Goal: Navigation & Orientation: Find specific page/section

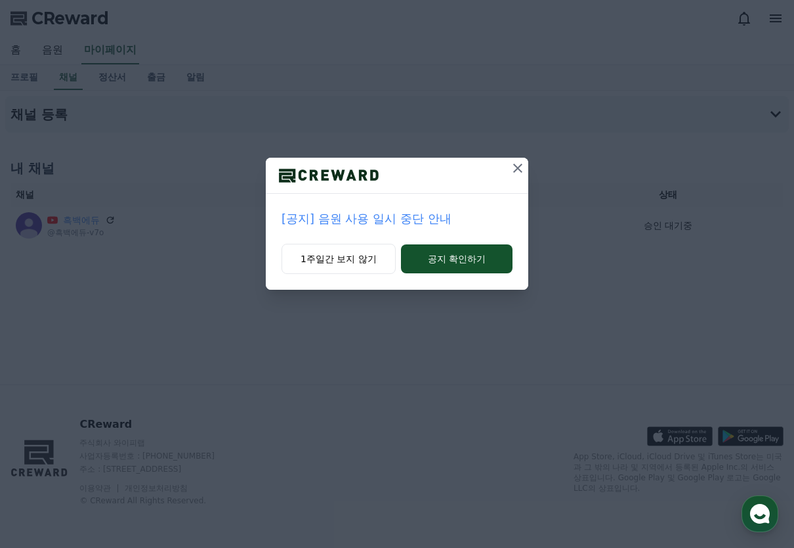
click at [381, 215] on p "[공지] 음원 사용 일시 중단 안내" at bounding box center [397, 218] width 231 height 18
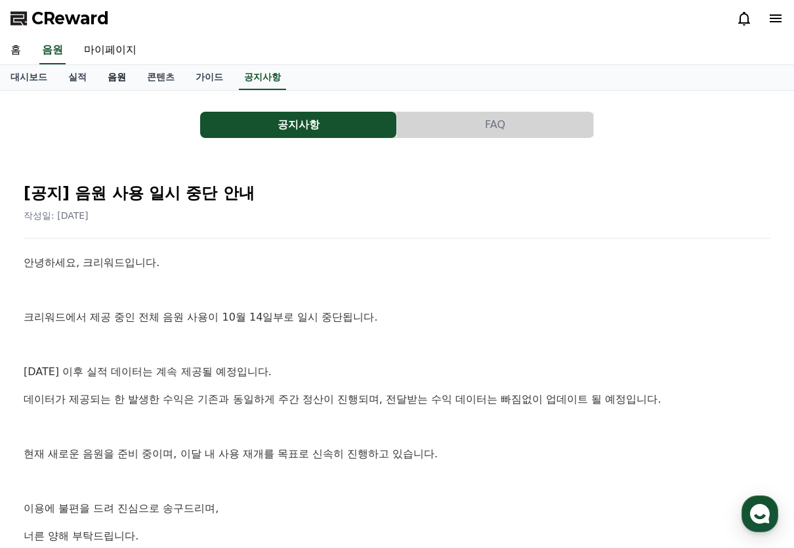
click at [113, 76] on link "음원" at bounding box center [116, 77] width 39 height 25
